Goal: Check status: Check status

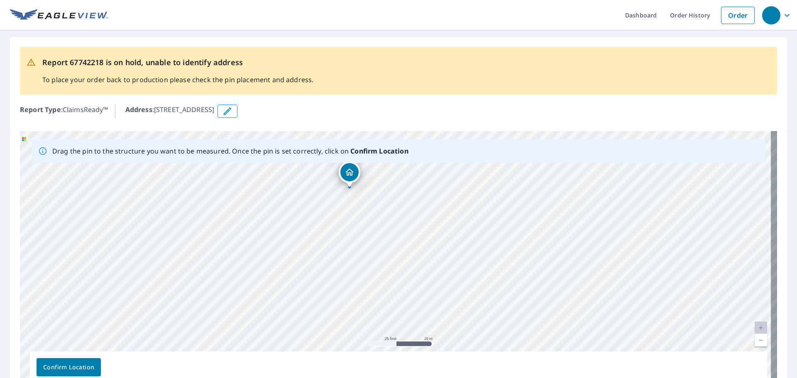
drag, startPoint x: 624, startPoint y: 293, endPoint x: 578, endPoint y: 221, distance: 86.1
click at [578, 221] on div "835 Scotts Ferry Rd Versailles, KY 40383" at bounding box center [398, 261] width 757 height 260
drag, startPoint x: 350, startPoint y: 171, endPoint x: 522, endPoint y: 268, distance: 198.2
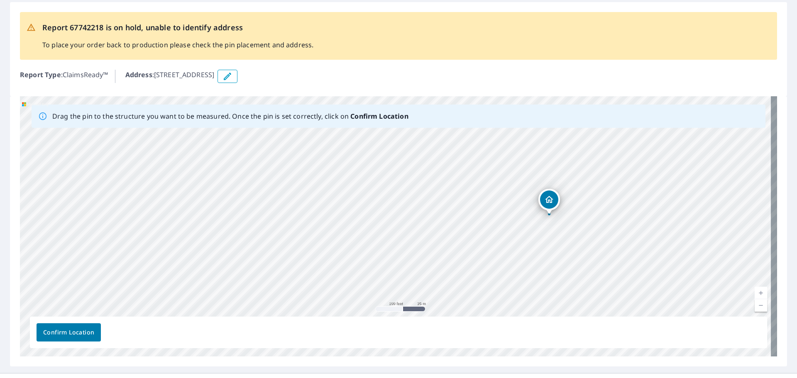
scroll to position [51, 0]
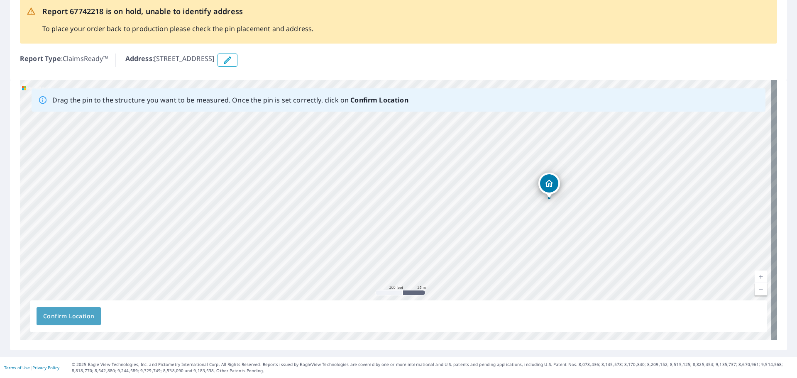
click at [74, 314] on span "Confirm Location" at bounding box center [68, 316] width 51 height 10
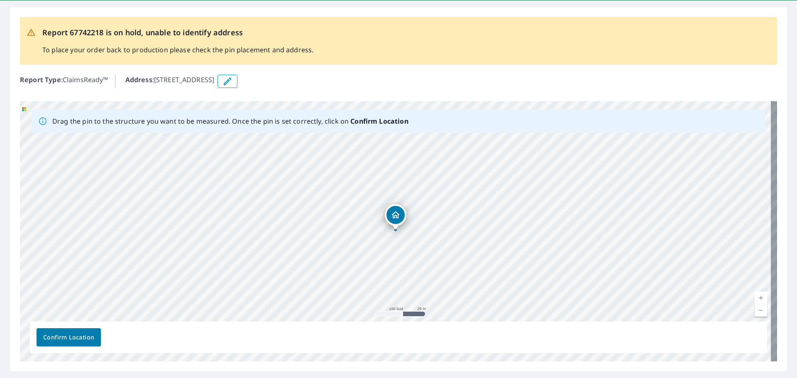
scroll to position [0, 0]
